Goal: Task Accomplishment & Management: Complete application form

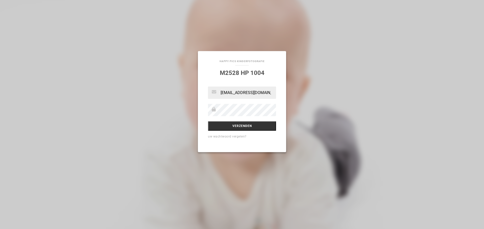
type input "[EMAIL_ADDRESS][DOMAIN_NAME]"
click at [249, 128] on input "Verzenden" at bounding box center [242, 127] width 68 height 10
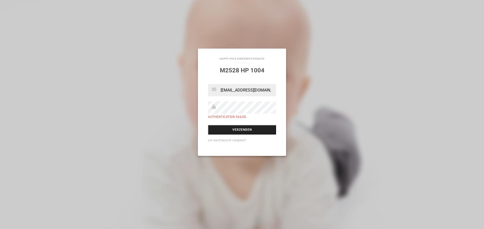
click at [249, 129] on input "Verzenden" at bounding box center [242, 130] width 68 height 10
click at [267, 90] on input "[EMAIL_ADDRESS][DOMAIN_NAME]" at bounding box center [242, 90] width 68 height 12
type input "veronireinders@icloud.com"
click at [208, 125] on input "Verzenden" at bounding box center [242, 130] width 68 height 10
